Goal: Check status

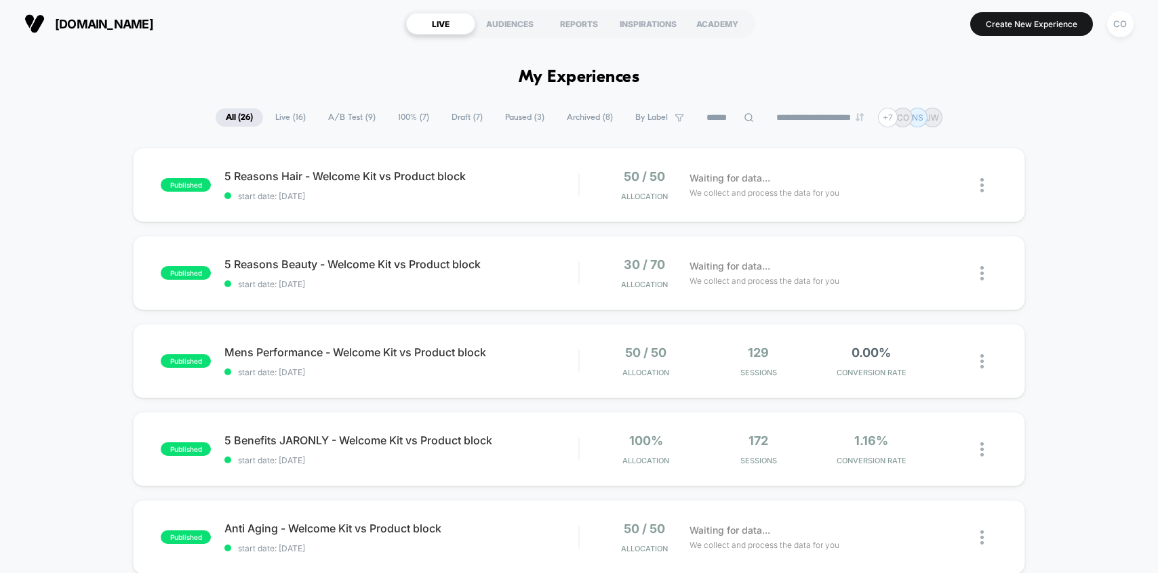
click at [285, 118] on span "Live ( 16 )" at bounding box center [290, 117] width 51 height 18
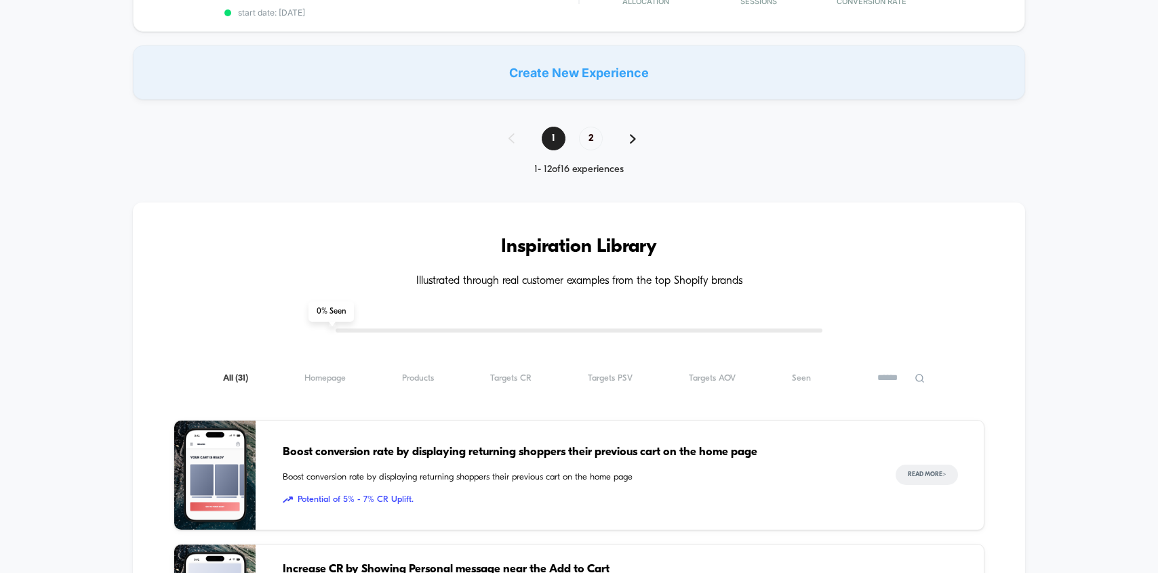
scroll to position [1066, 0]
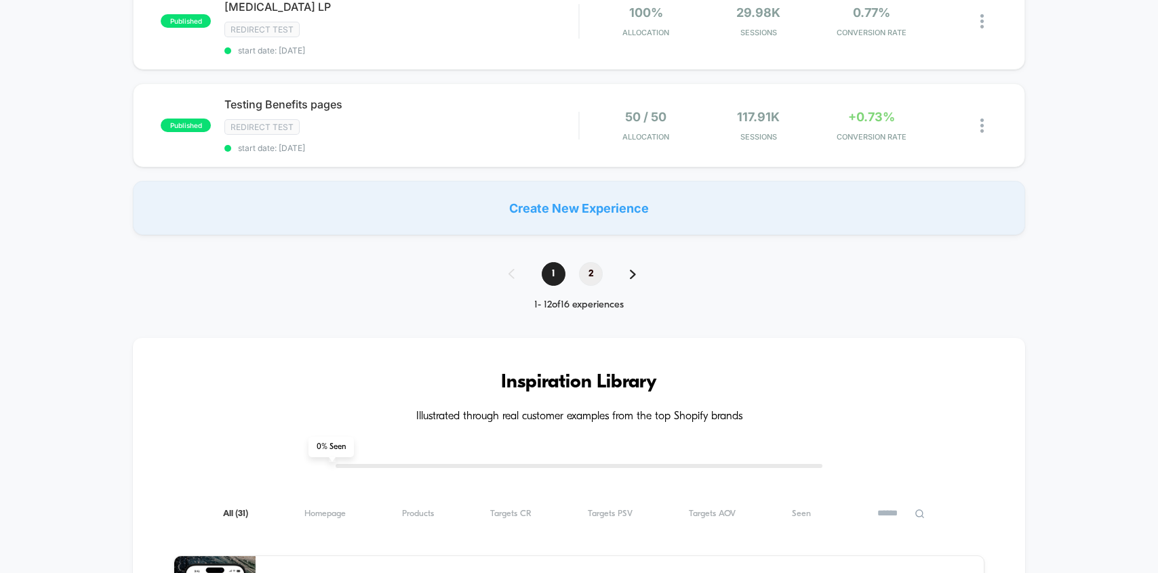
click at [586, 262] on span "2" at bounding box center [591, 274] width 24 height 24
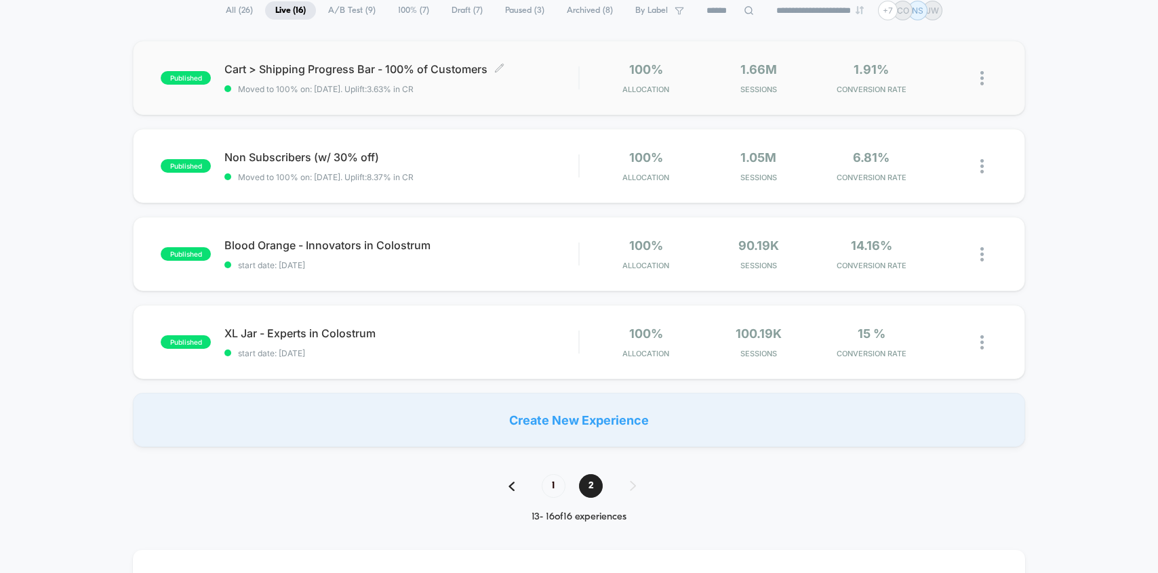
scroll to position [129, 0]
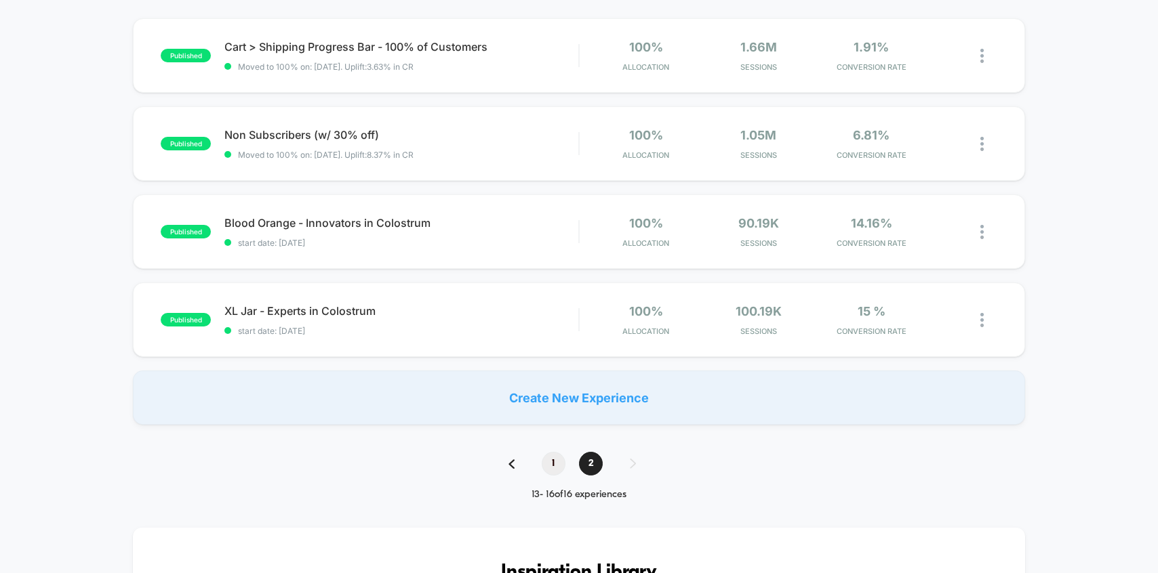
click at [562, 470] on span "1" at bounding box center [553, 464] width 24 height 24
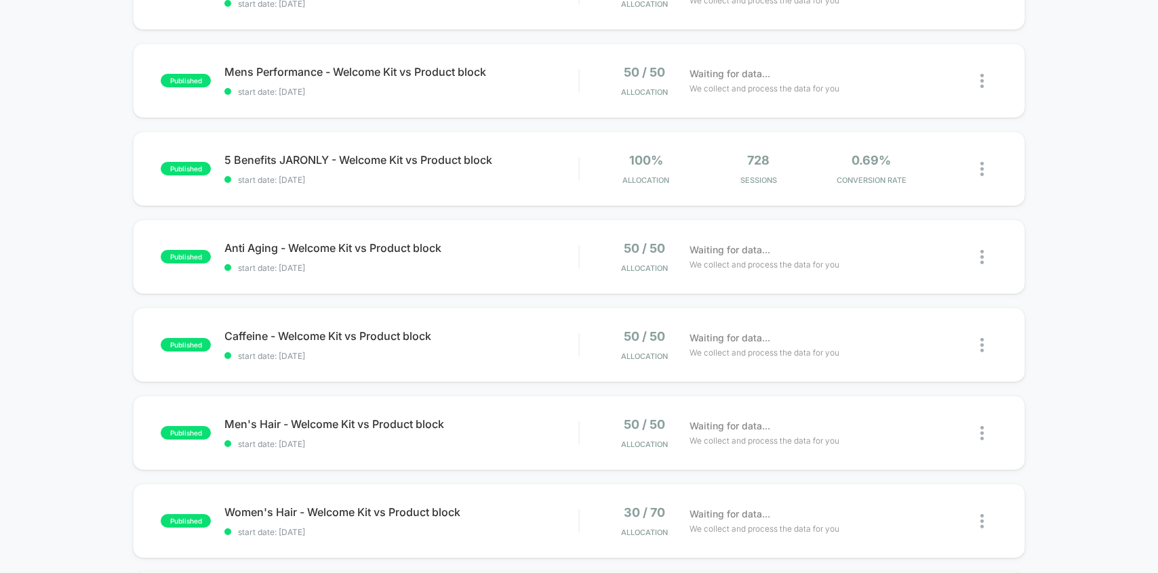
scroll to position [0, 0]
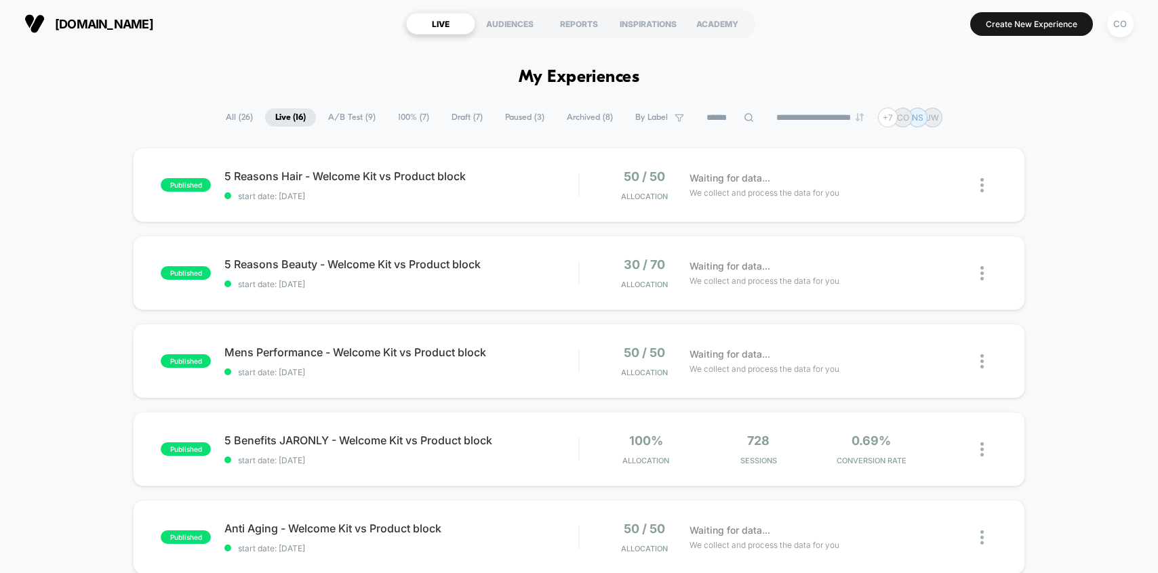
click at [518, 119] on span "Paused ( 3 )" at bounding box center [525, 117] width 60 height 18
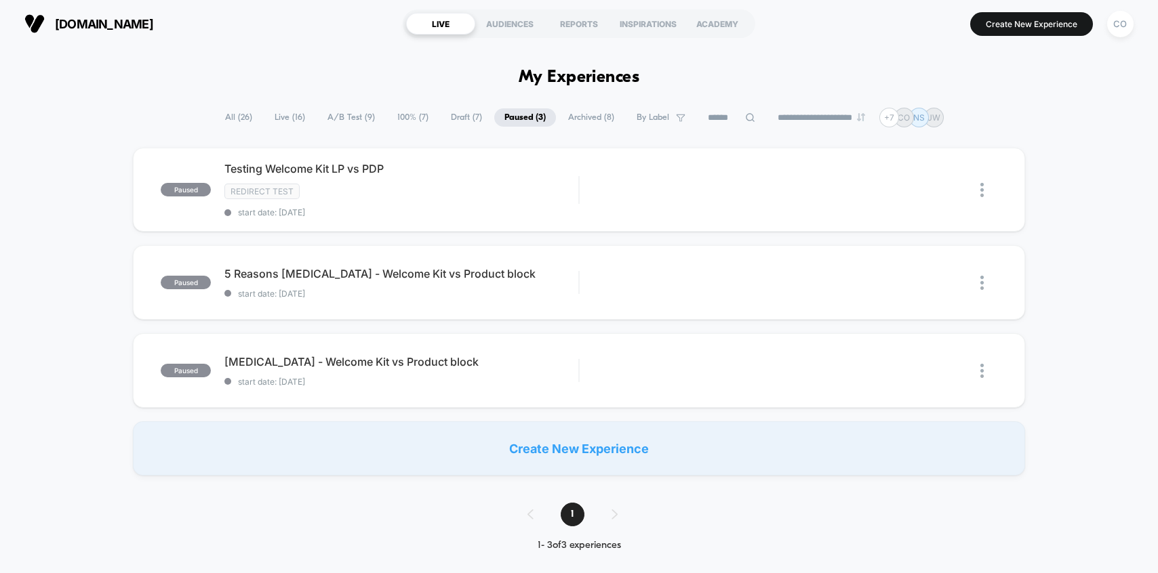
click at [584, 115] on span "Archived ( 8 )" at bounding box center [591, 117] width 66 height 18
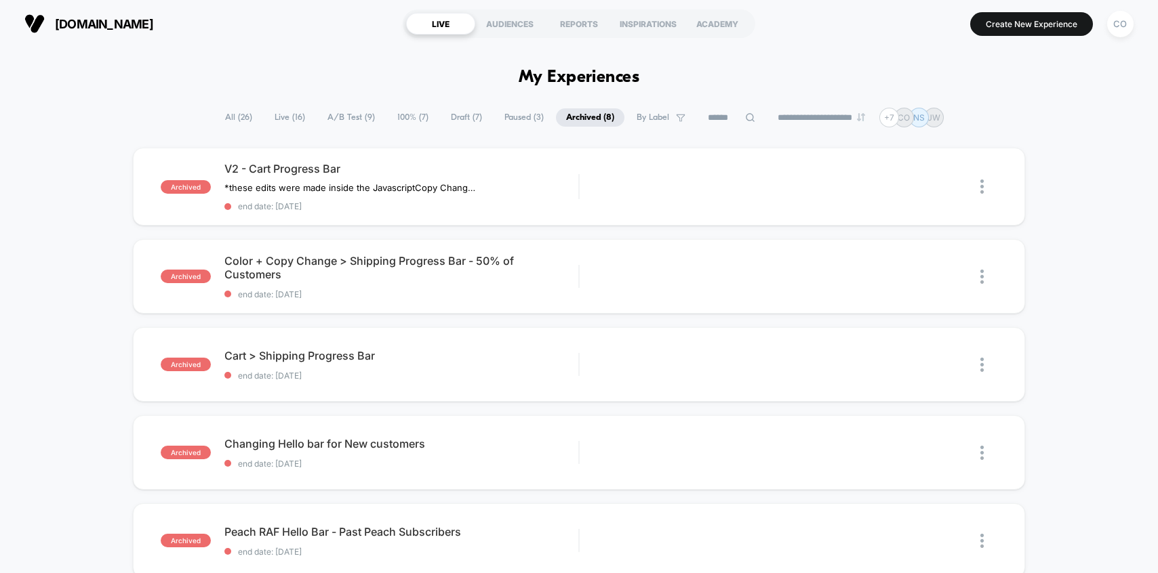
click at [361, 117] on span "A/B Test ( 9 )" at bounding box center [351, 117] width 68 height 18
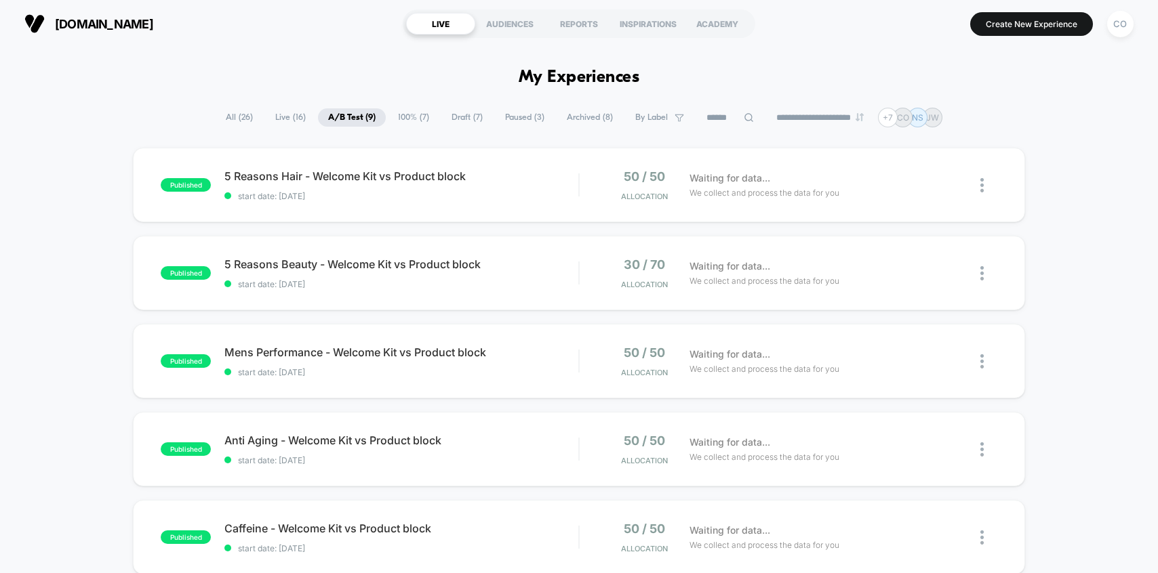
click at [233, 108] on span "All ( 26 )" at bounding box center [239, 117] width 47 height 18
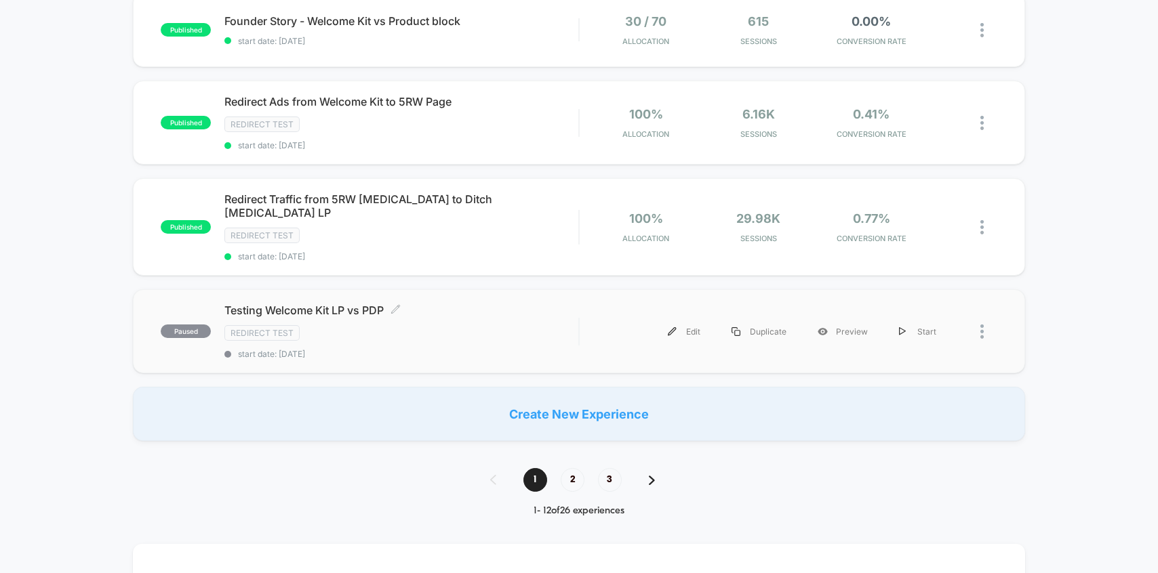
scroll to position [876, 0]
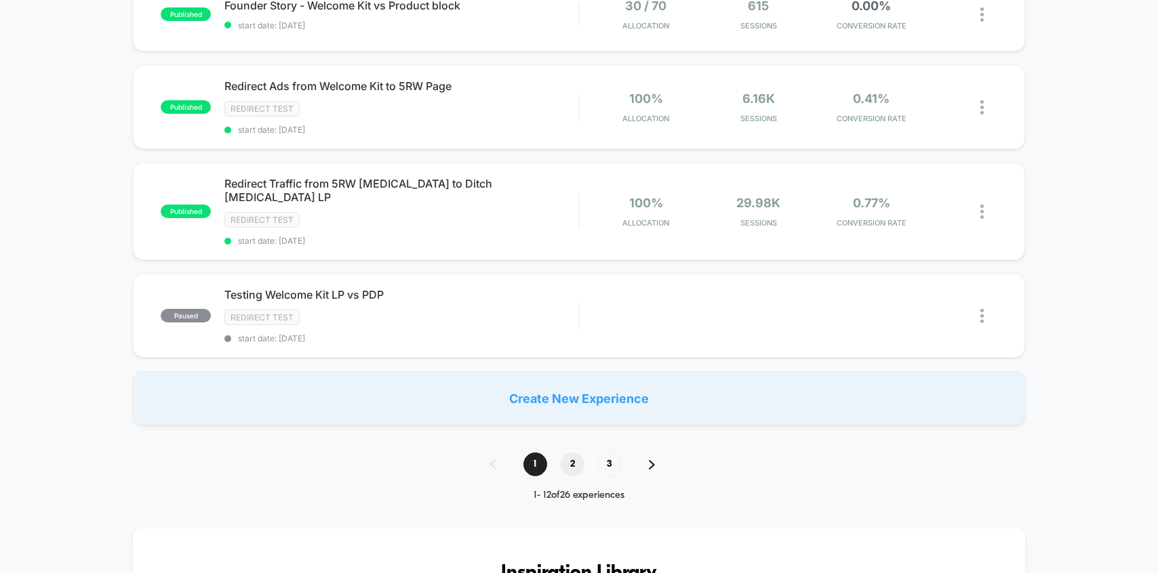
click at [571, 453] on span "2" at bounding box center [572, 465] width 24 height 24
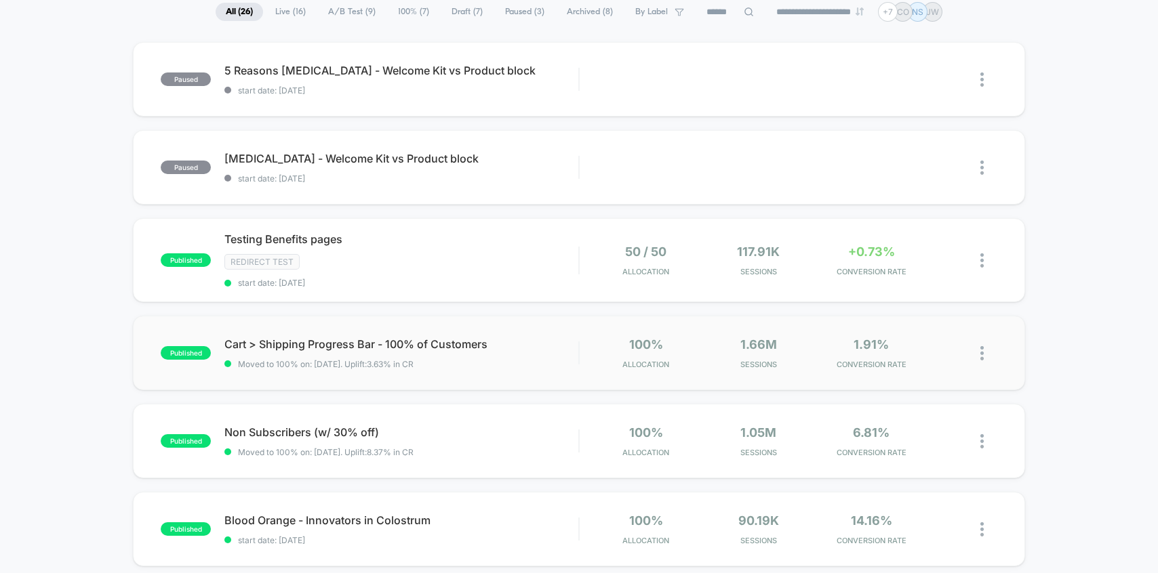
scroll to position [107, 0]
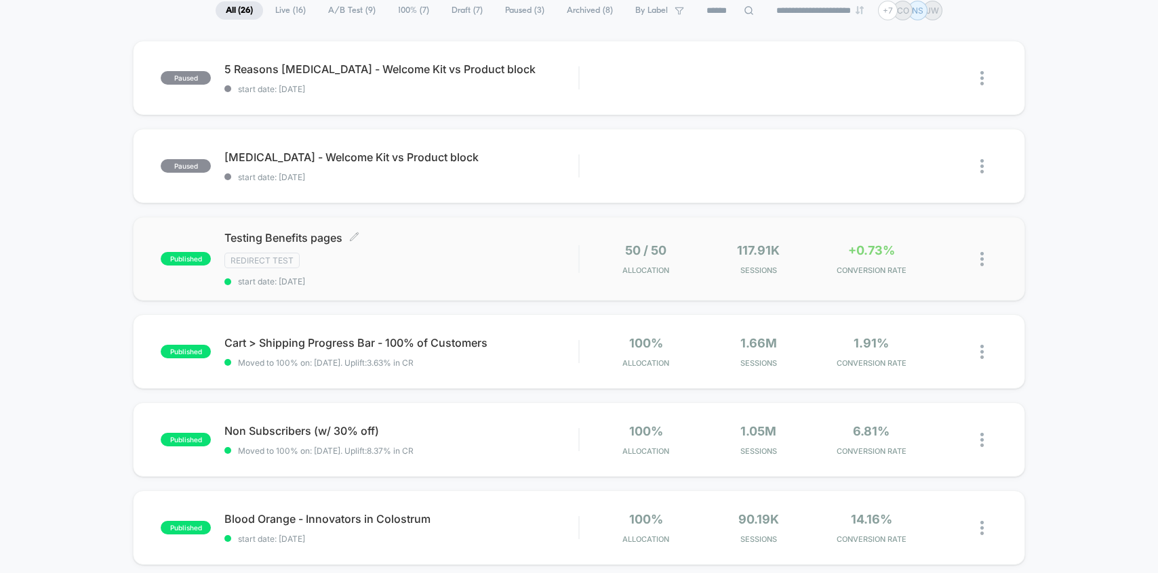
click at [470, 260] on div "Redirect Test" at bounding box center [401, 261] width 354 height 16
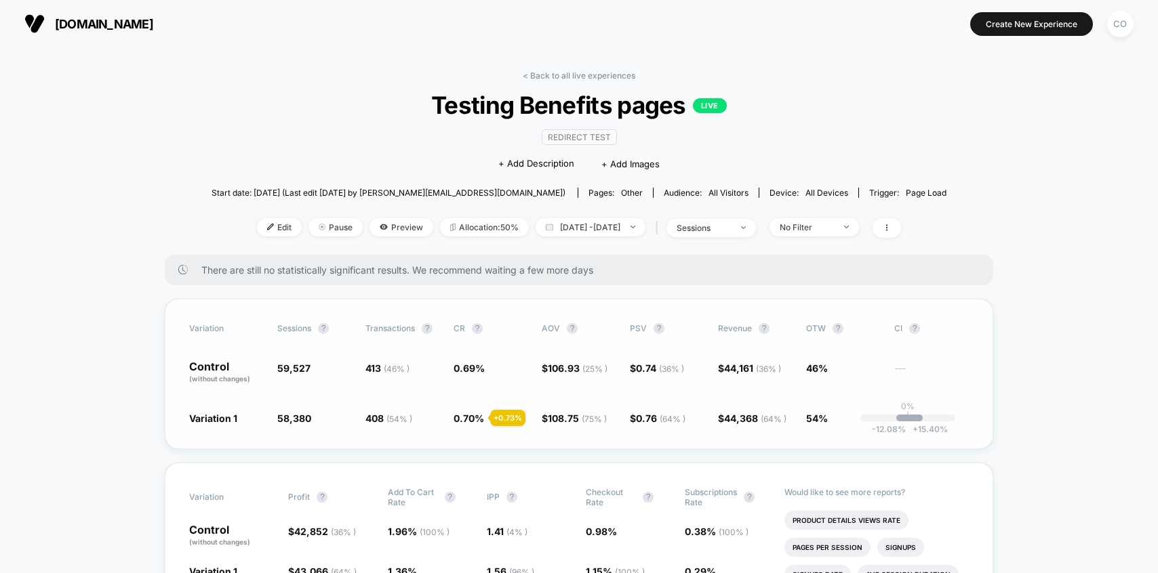
click at [501, 422] on div "+ 0.73 %" at bounding box center [507, 418] width 35 height 16
click at [502, 411] on div "+ 0.73 %" at bounding box center [507, 418] width 35 height 16
click at [502, 416] on div "+ 0.73 %" at bounding box center [507, 418] width 35 height 16
click at [818, 363] on span "46%" at bounding box center [817, 369] width 22 height 12
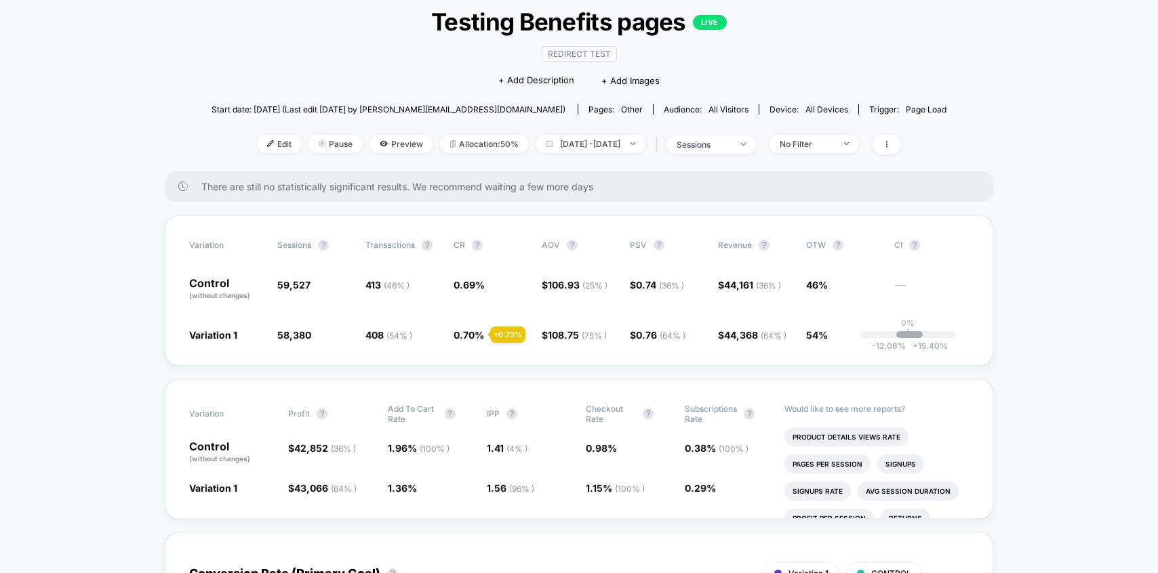
scroll to position [92, 0]
